Goal: Task Accomplishment & Management: Manage account settings

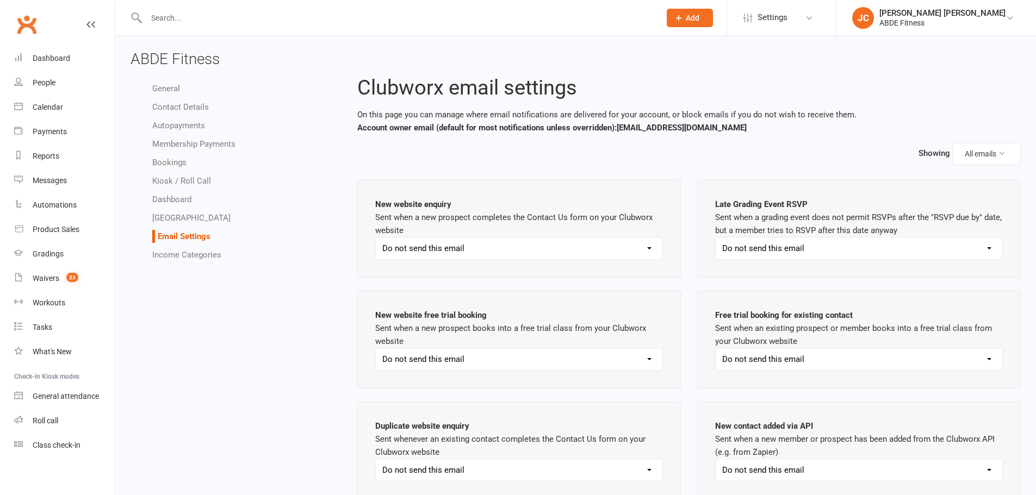
select select "do_not_send"
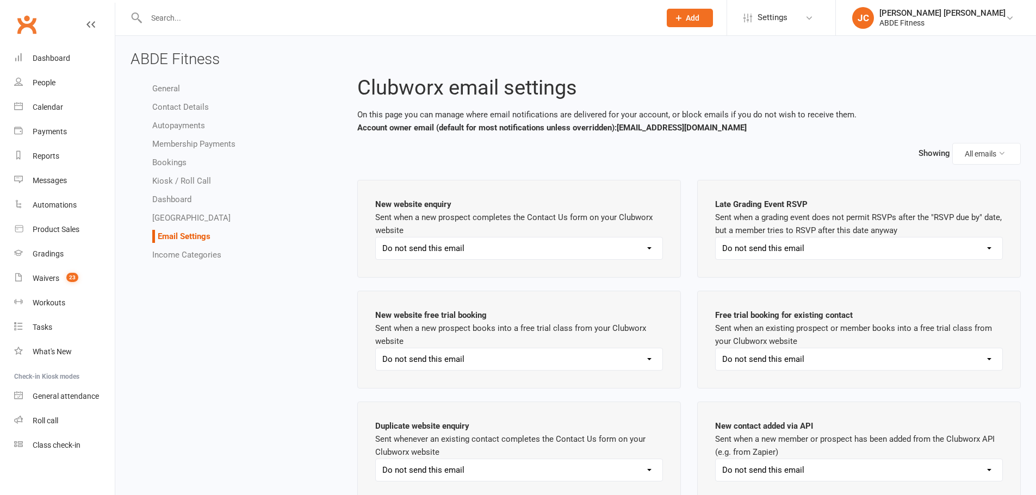
select select "do_not_send"
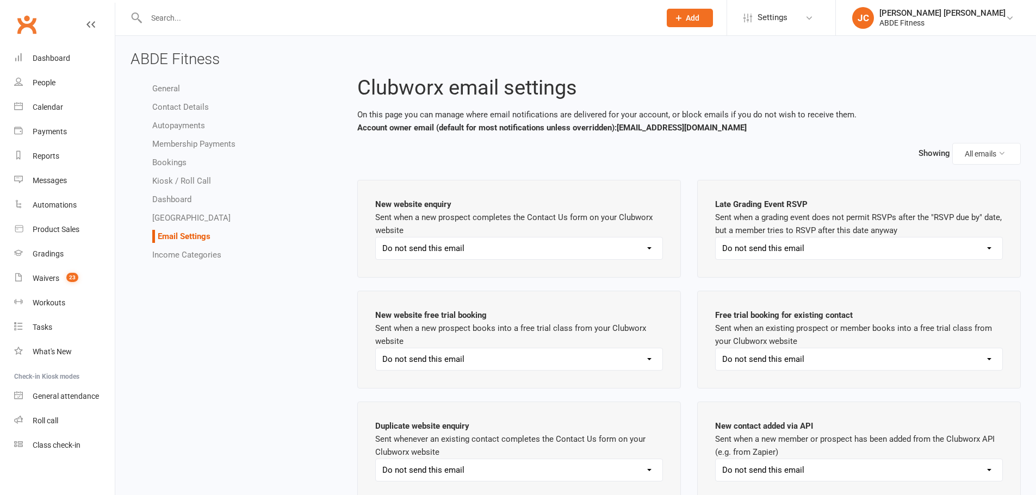
select select "do_not_send"
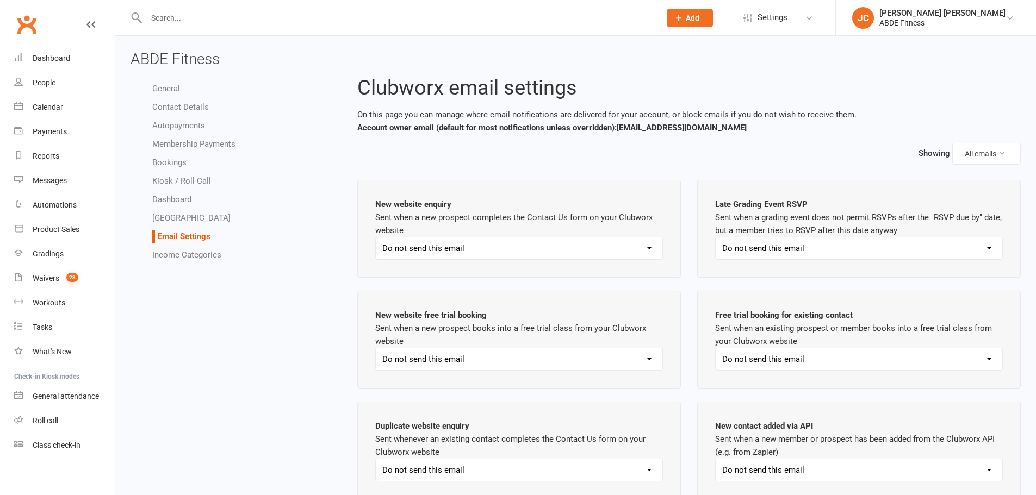
select select "do_not_send"
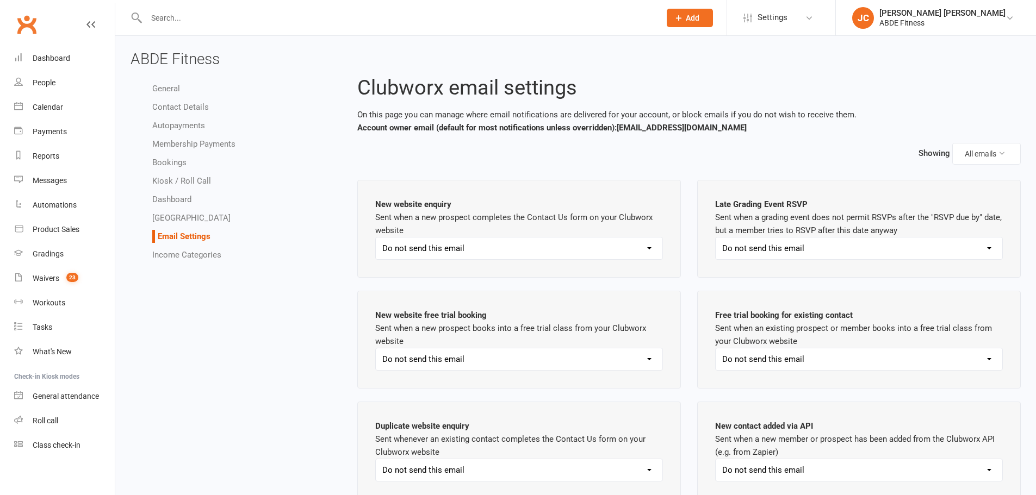
select select "do_not_send"
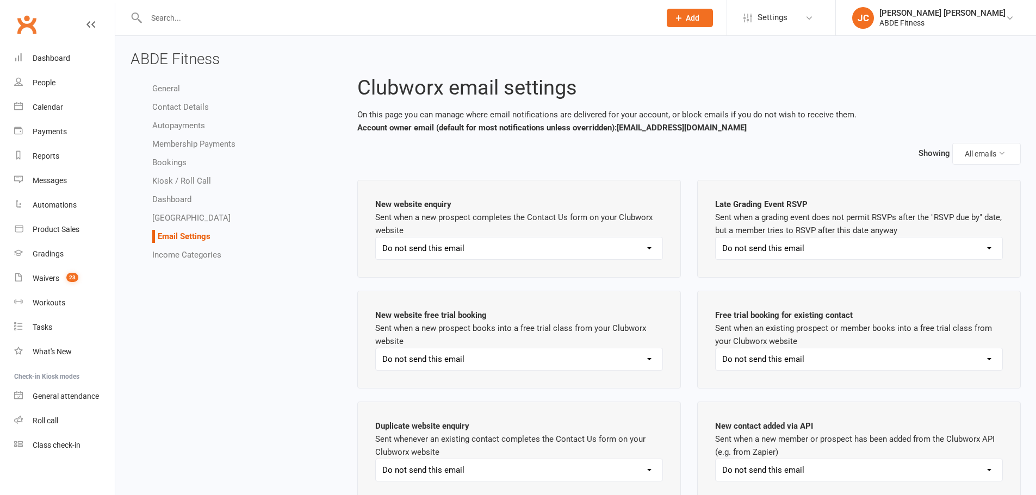
select select "do_not_send"
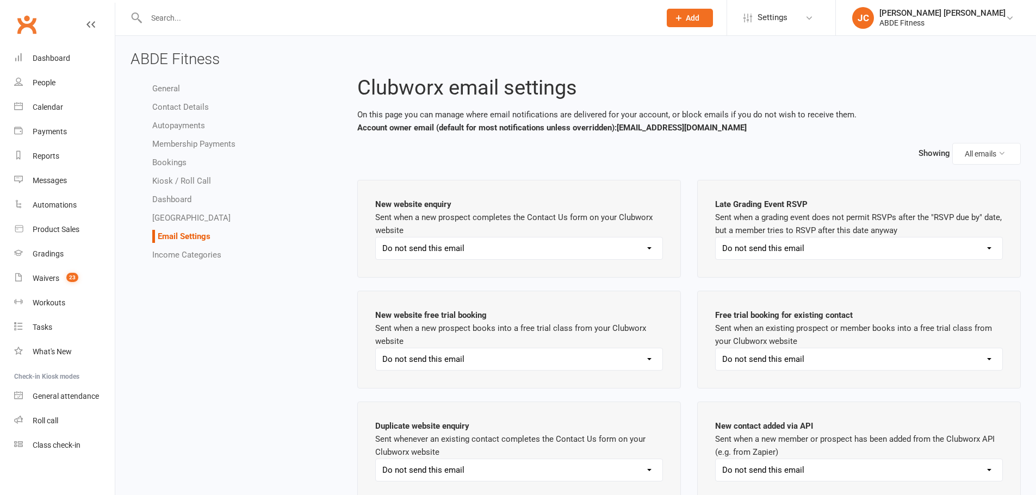
select select "do_not_send"
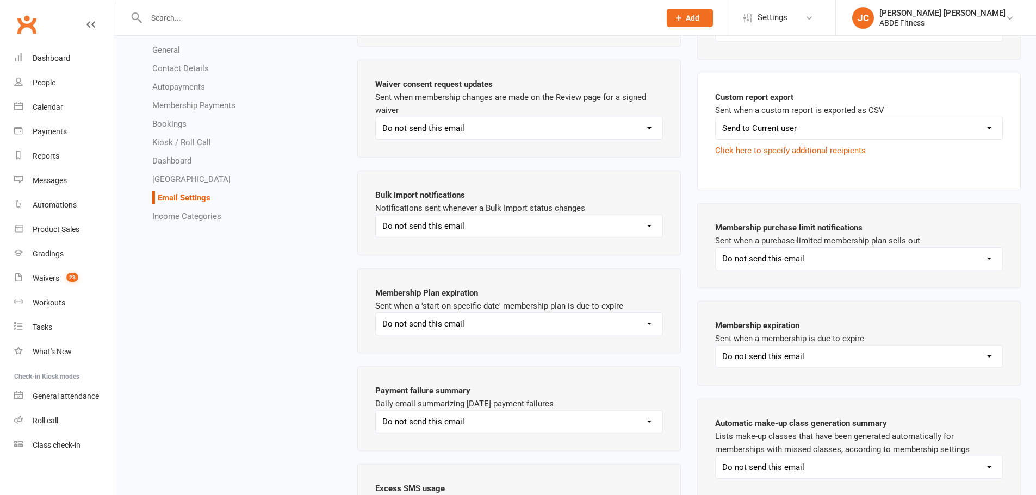
scroll to position [760, 0]
click at [45, 287] on link "Waivers 23" at bounding box center [64, 278] width 101 height 24
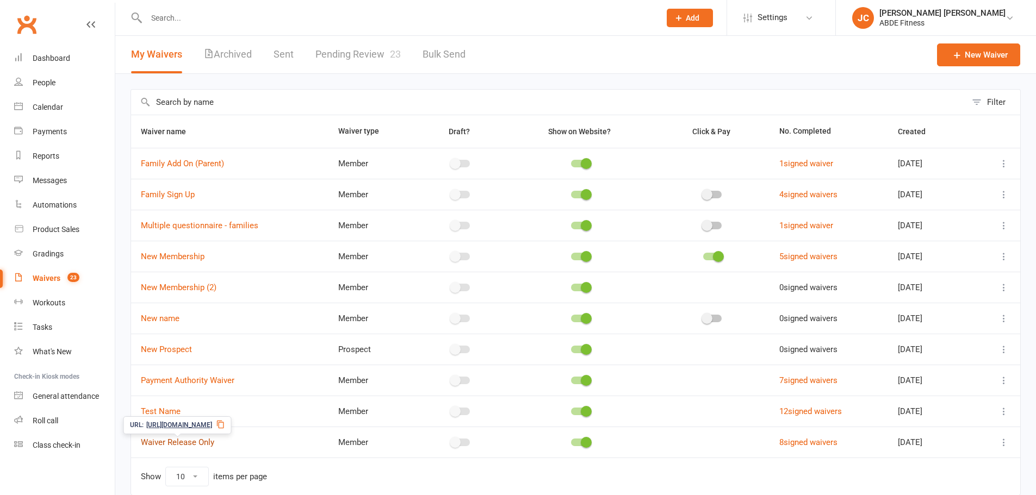
click at [176, 440] on link "Waiver Release Only" at bounding box center [177, 443] width 73 height 10
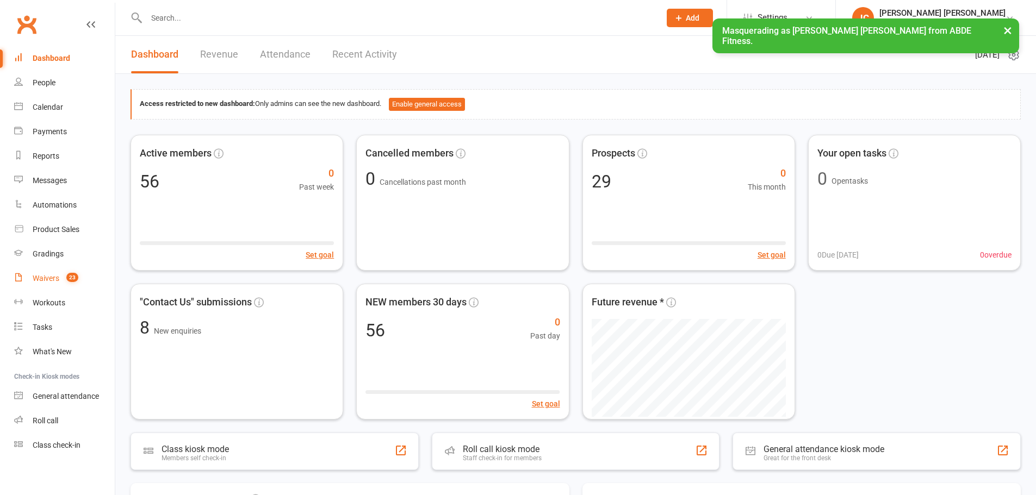
click at [49, 278] on div "Waivers" at bounding box center [46, 278] width 27 height 9
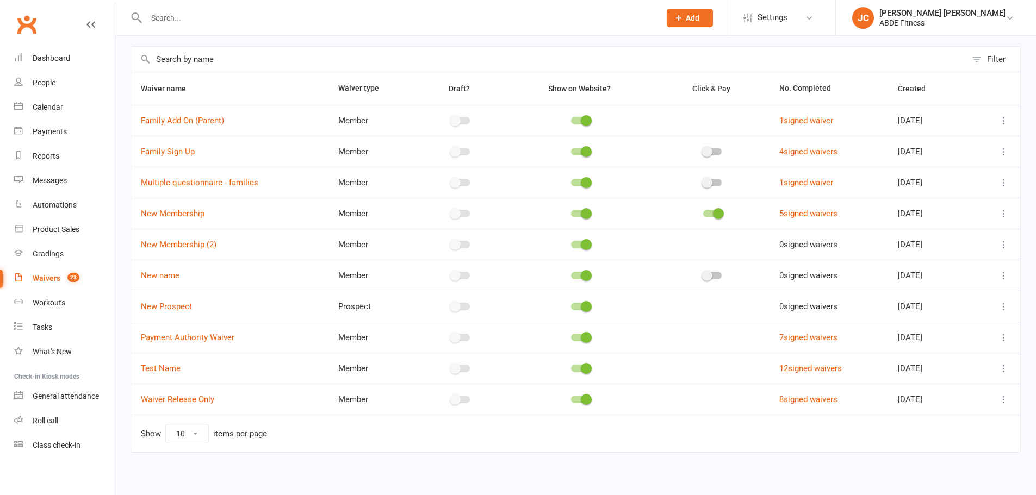
scroll to position [47, 0]
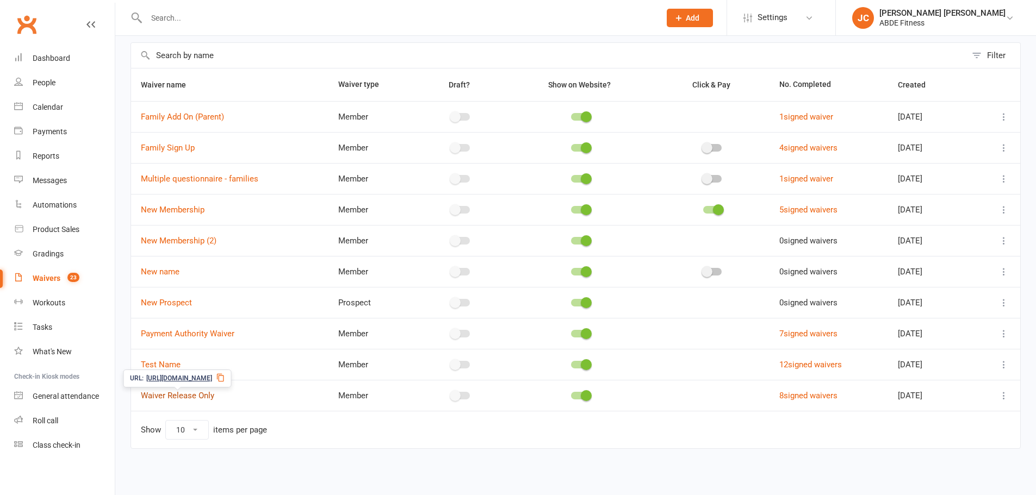
click at [197, 392] on link "Waiver Release Only" at bounding box center [177, 396] width 73 height 10
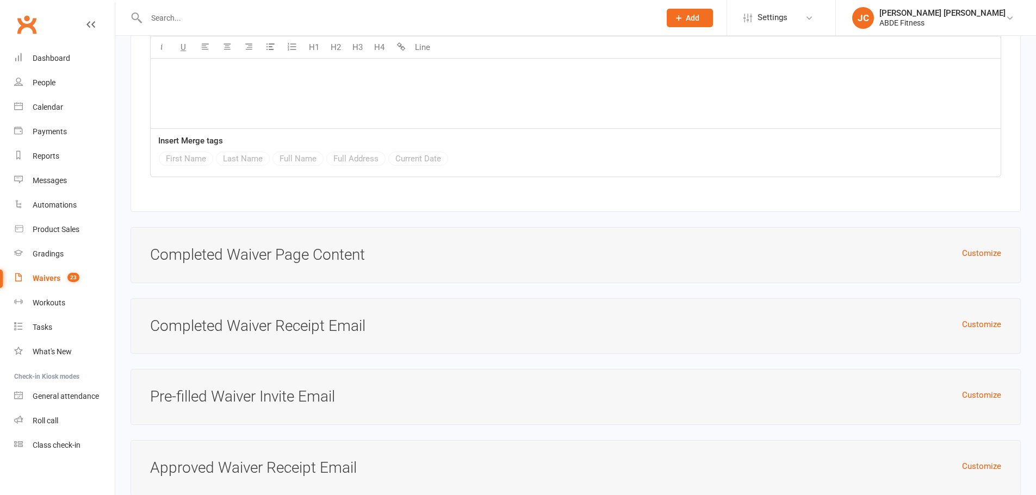
scroll to position [2648, 0]
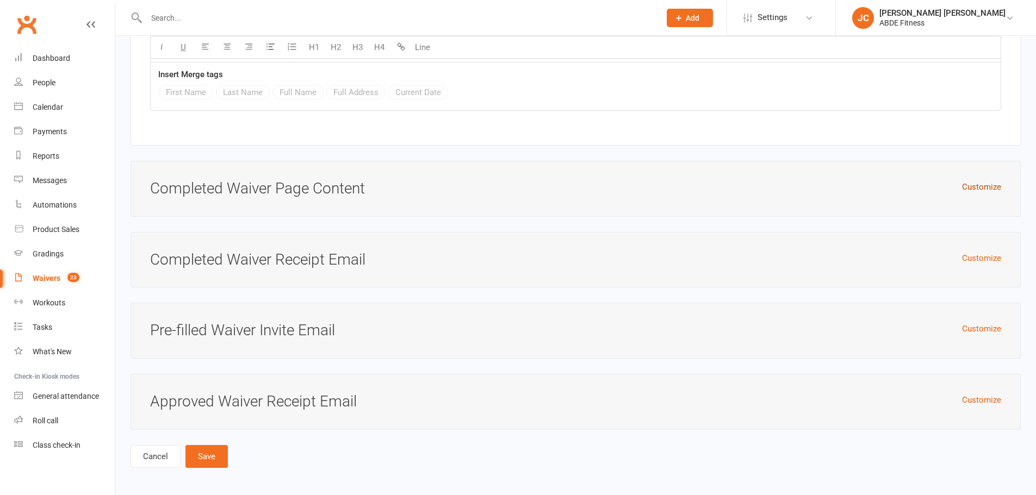
click at [971, 181] on button "Customize" at bounding box center [981, 187] width 39 height 13
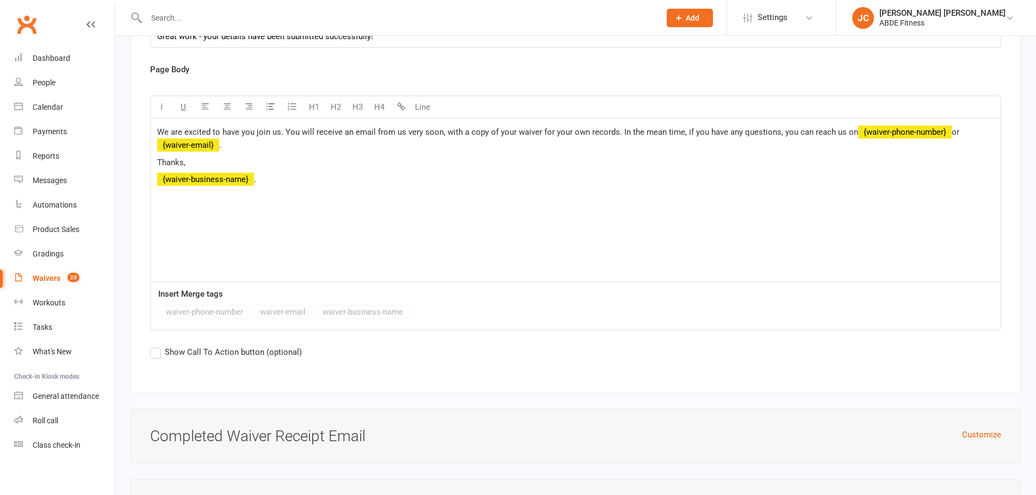
scroll to position [2901, 0]
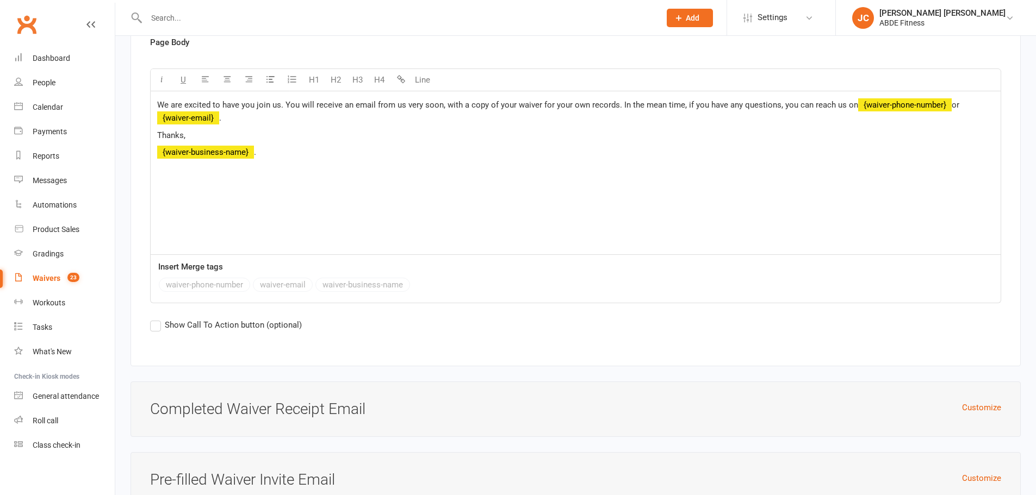
click at [40, 278] on div "Waivers" at bounding box center [47, 278] width 28 height 9
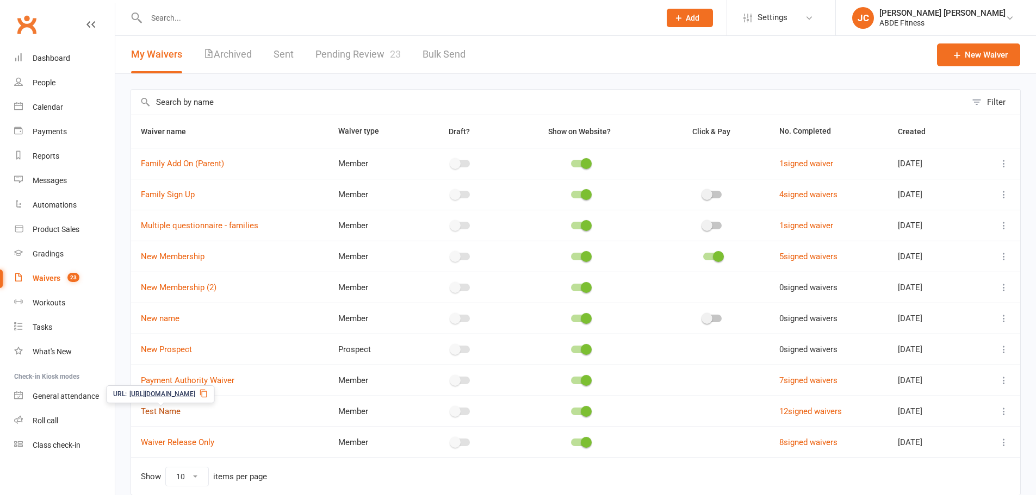
click at [151, 409] on link "Test Name" at bounding box center [161, 412] width 40 height 10
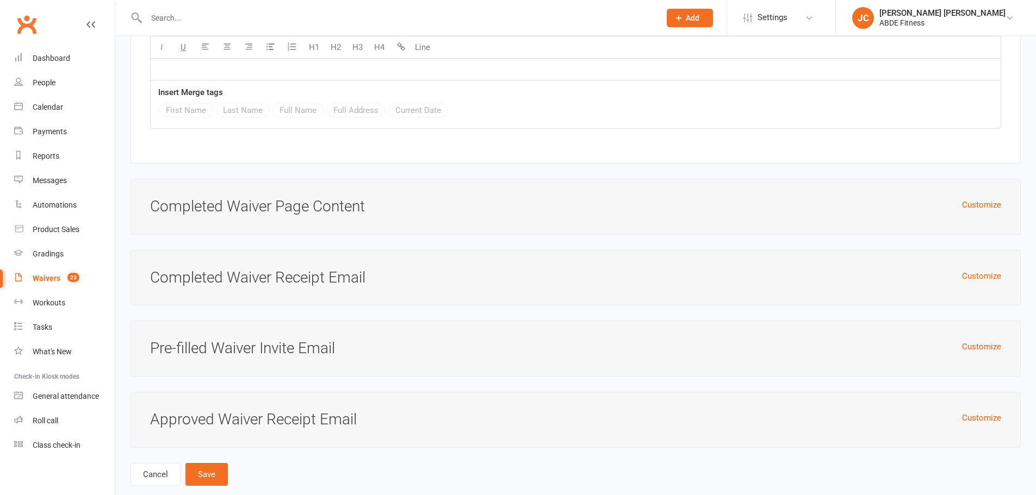
scroll to position [2083, 0]
click at [973, 197] on button "Customize" at bounding box center [981, 203] width 39 height 13
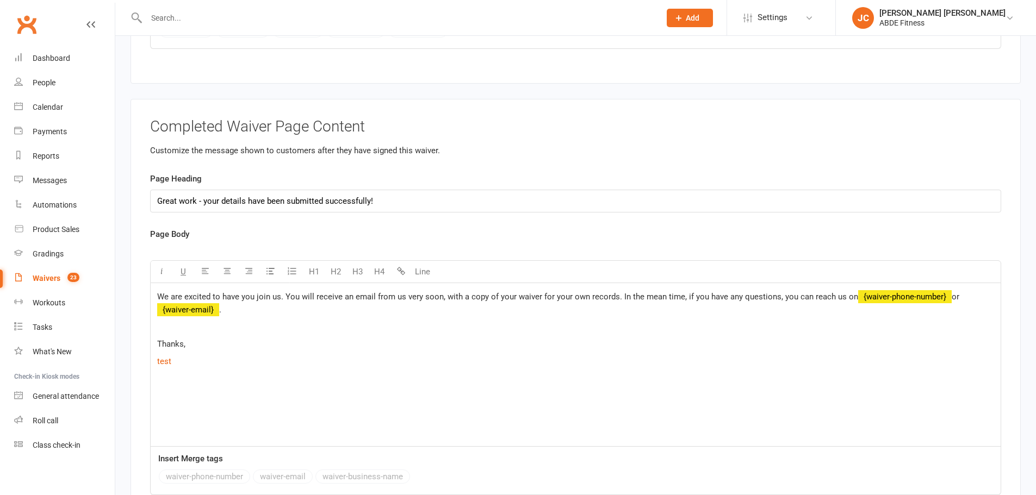
scroll to position [2246, 0]
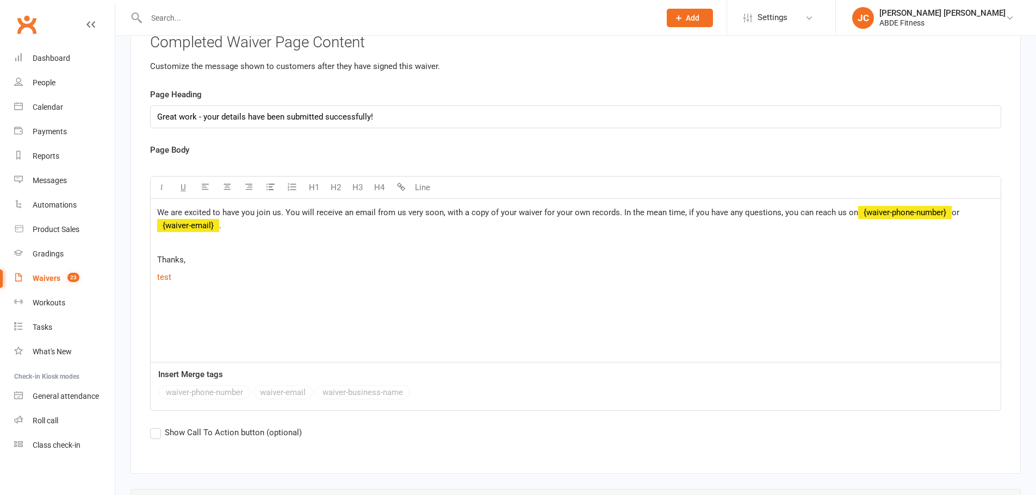
click at [42, 280] on div "Waivers" at bounding box center [47, 278] width 28 height 9
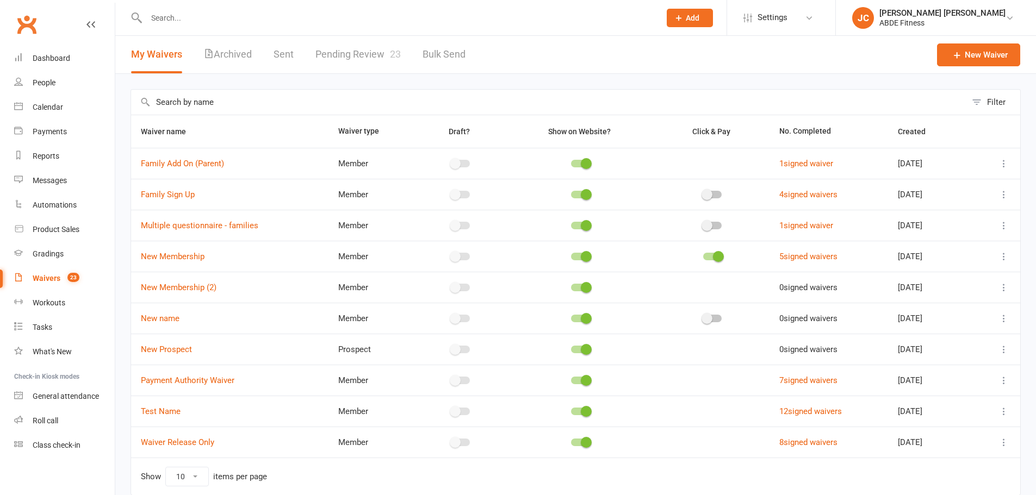
scroll to position [47, 0]
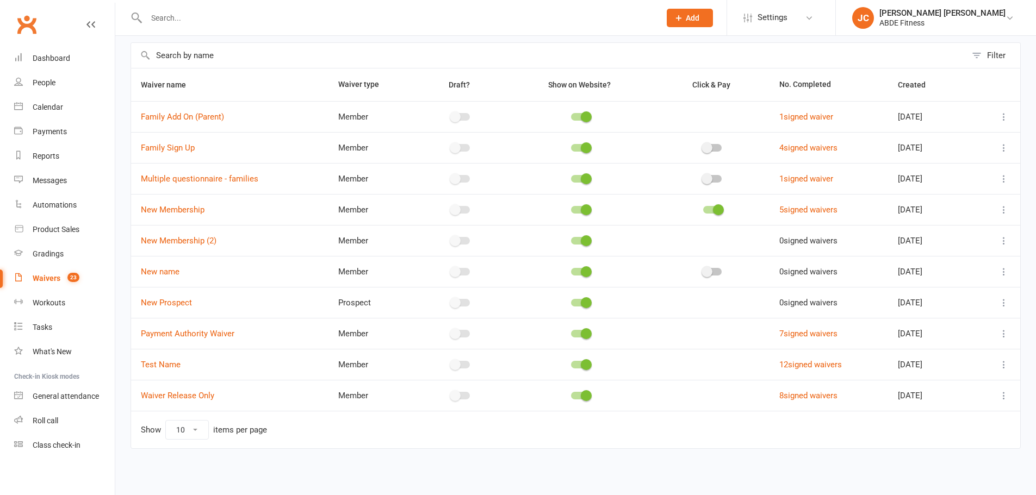
click at [1004, 364] on icon at bounding box center [1003, 364] width 11 height 11
click at [919, 449] on link "Copy external link to clipboard" at bounding box center [938, 452] width 128 height 22
click at [169, 365] on link "Test Name" at bounding box center [161, 365] width 40 height 10
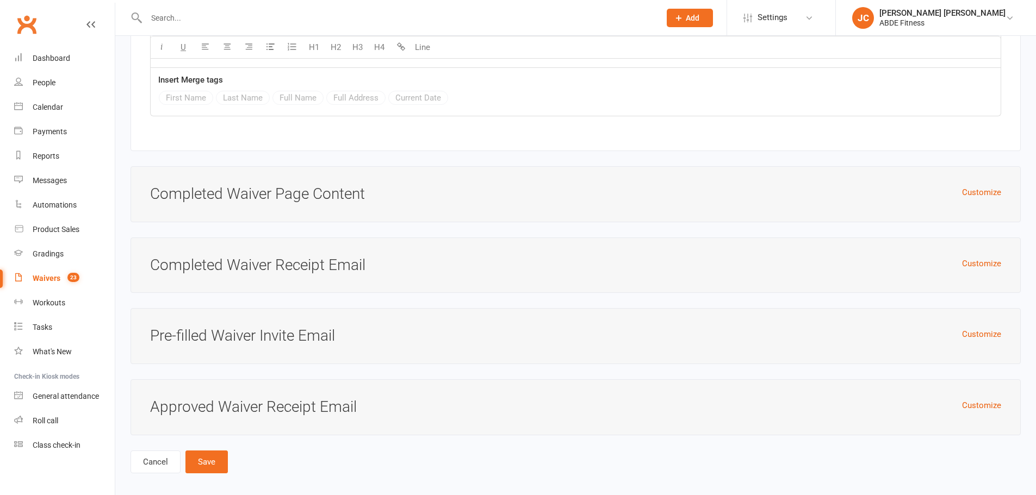
scroll to position [2099, 0]
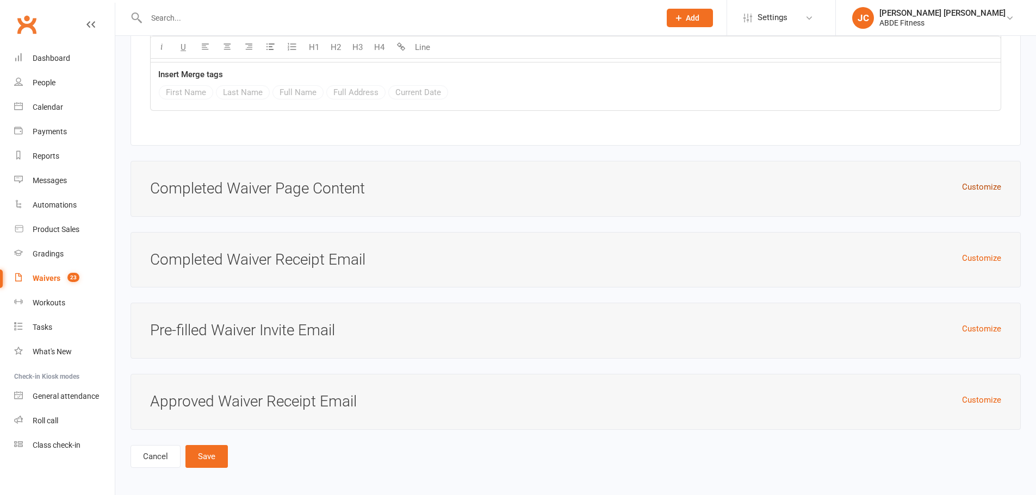
click at [990, 183] on button "Customize" at bounding box center [981, 187] width 39 height 13
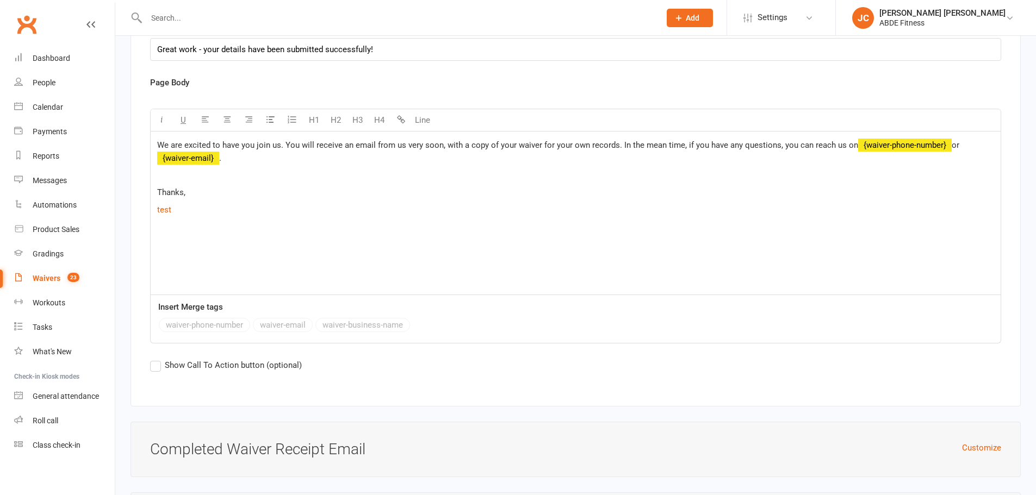
scroll to position [2317, 0]
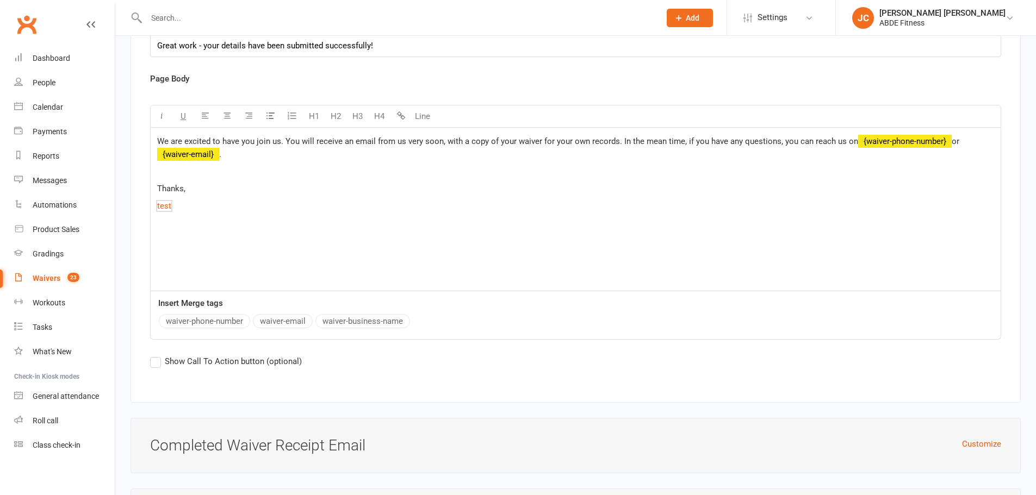
drag, startPoint x: 164, startPoint y: 201, endPoint x: 253, endPoint y: 195, distance: 89.4
click at [345, 194] on div "We are excited to have you join us. You will receive an email from us very soon…" at bounding box center [576, 209] width 850 height 163
click at [166, 202] on span "test" at bounding box center [164, 206] width 14 height 10
